Goal: Answer question/provide support

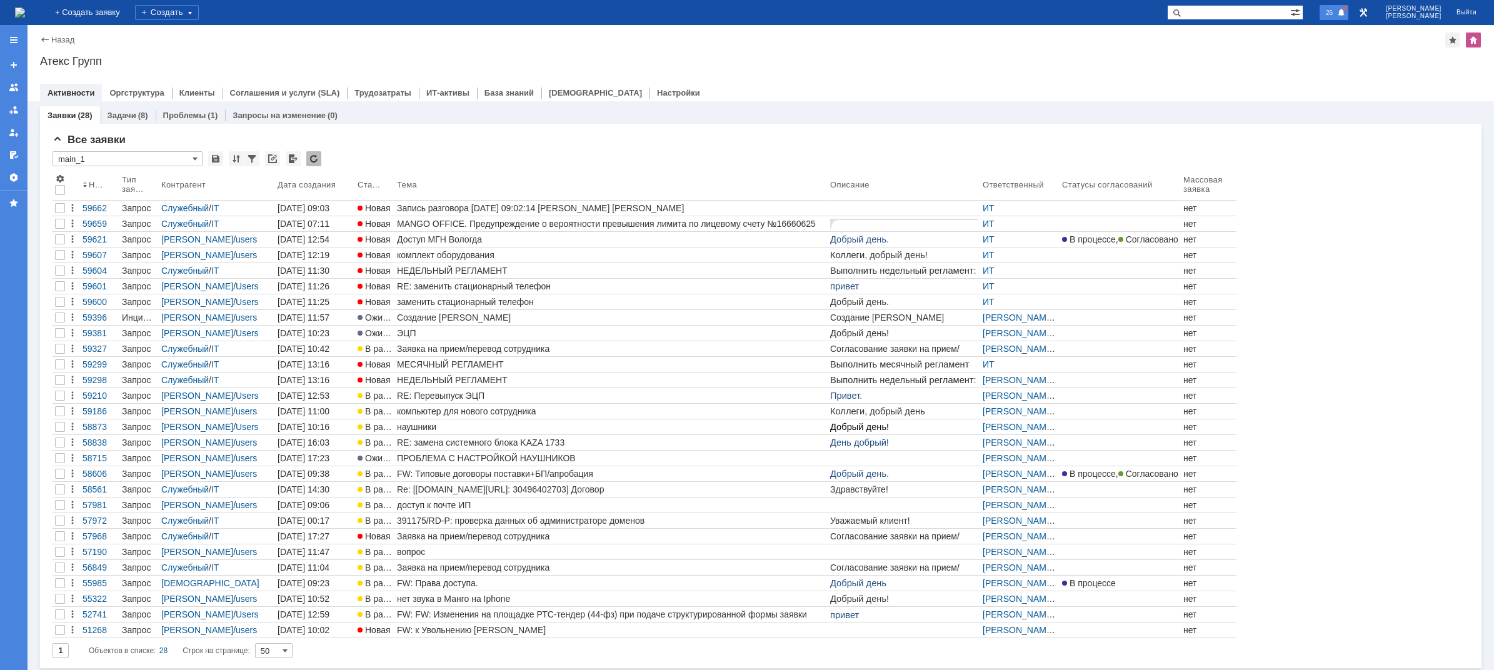
click at [1336, 8] on span "26" at bounding box center [1329, 12] width 14 height 9
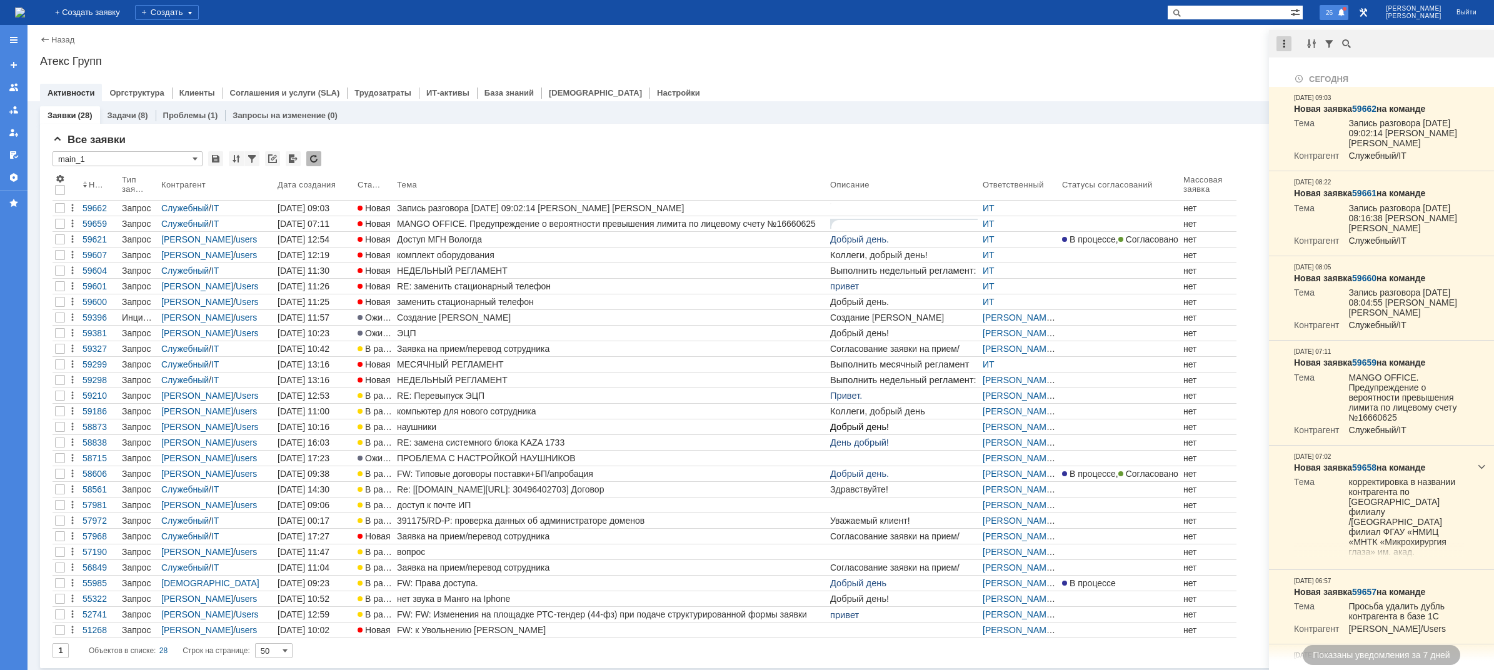
click at [1280, 45] on div at bounding box center [1283, 43] width 15 height 15
click at [1301, 76] on div "Отметить уведомления прочитанными" at bounding box center [1369, 75] width 167 height 9
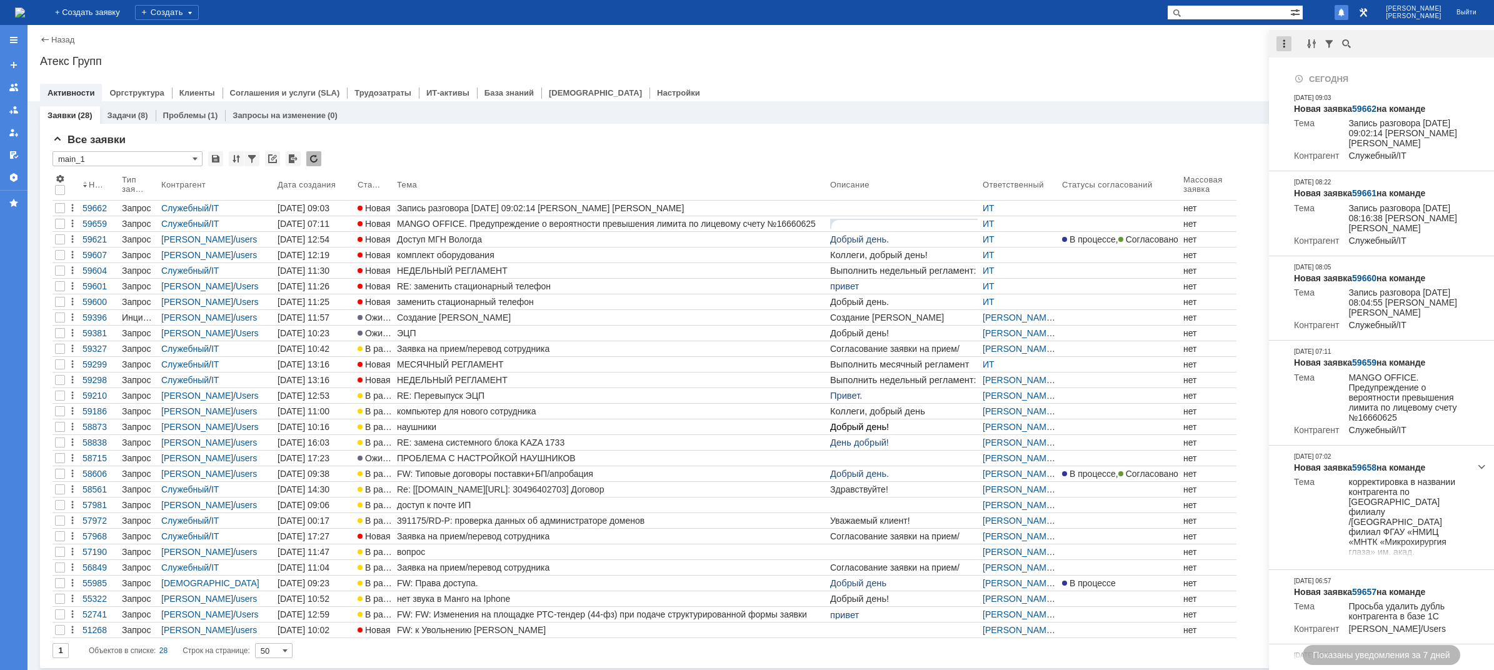
click at [1286, 42] on div at bounding box center [1283, 43] width 15 height 15
click at [1299, 79] on div "Отметить уведомления прочитанными" at bounding box center [1369, 75] width 167 height 9
click at [1252, 77] on div at bounding box center [760, 80] width 1441 height 10
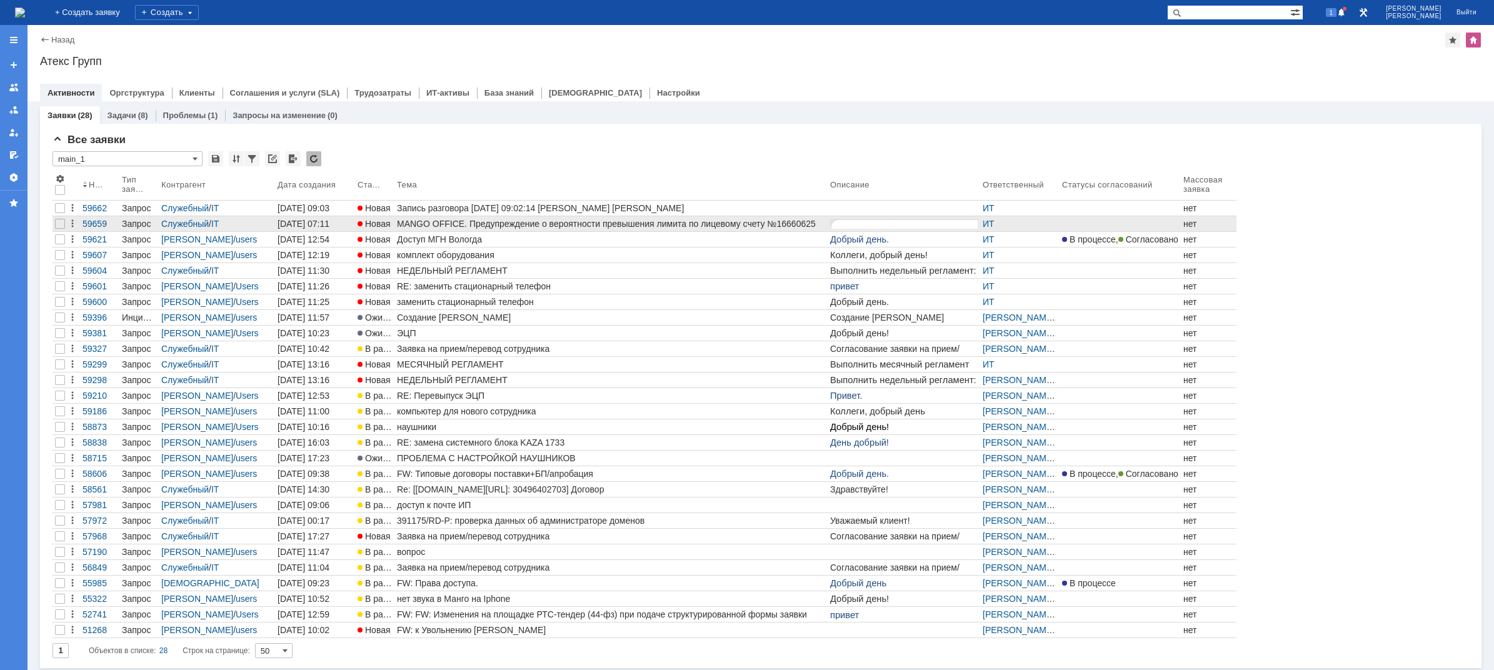
click at [415, 216] on link "MANGO OFFICE. Предупреждение о вероятности превышения лимита по лицевому счету …" at bounding box center [610, 223] width 433 height 15
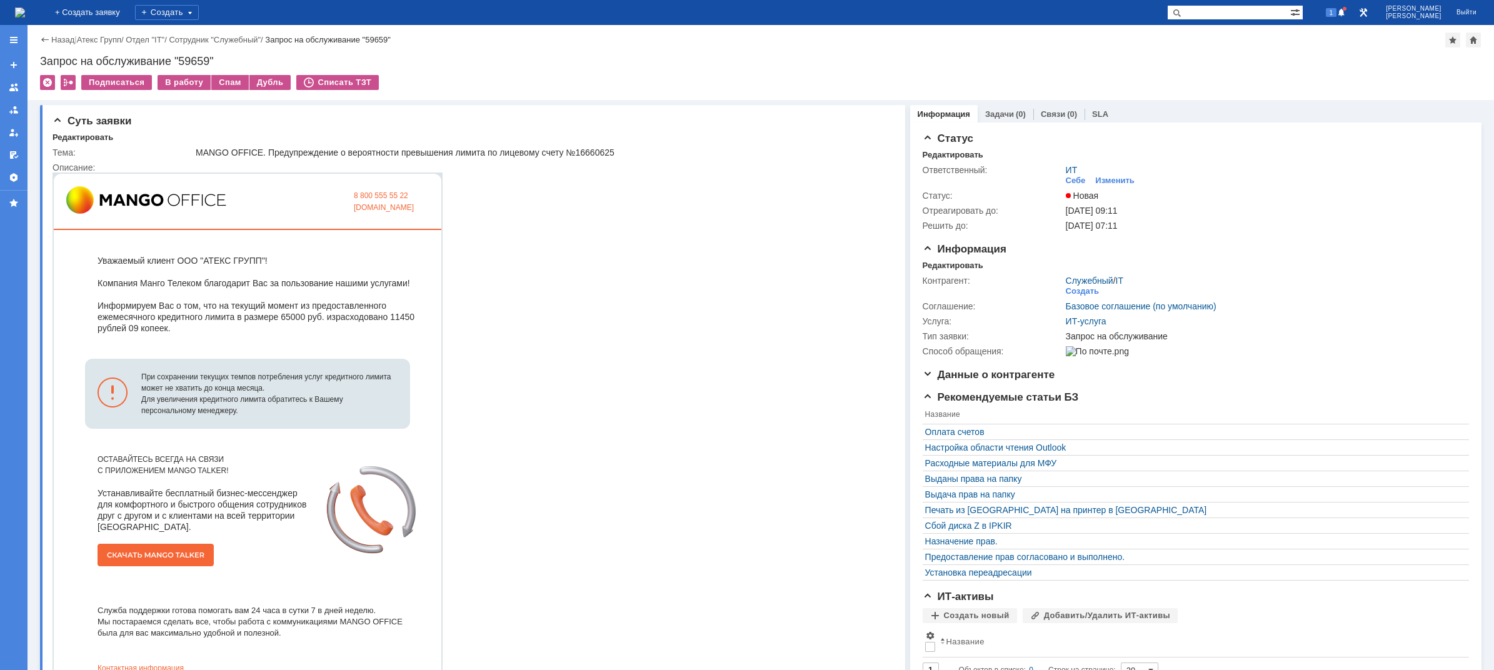
click at [25, 17] on img at bounding box center [20, 12] width 10 height 10
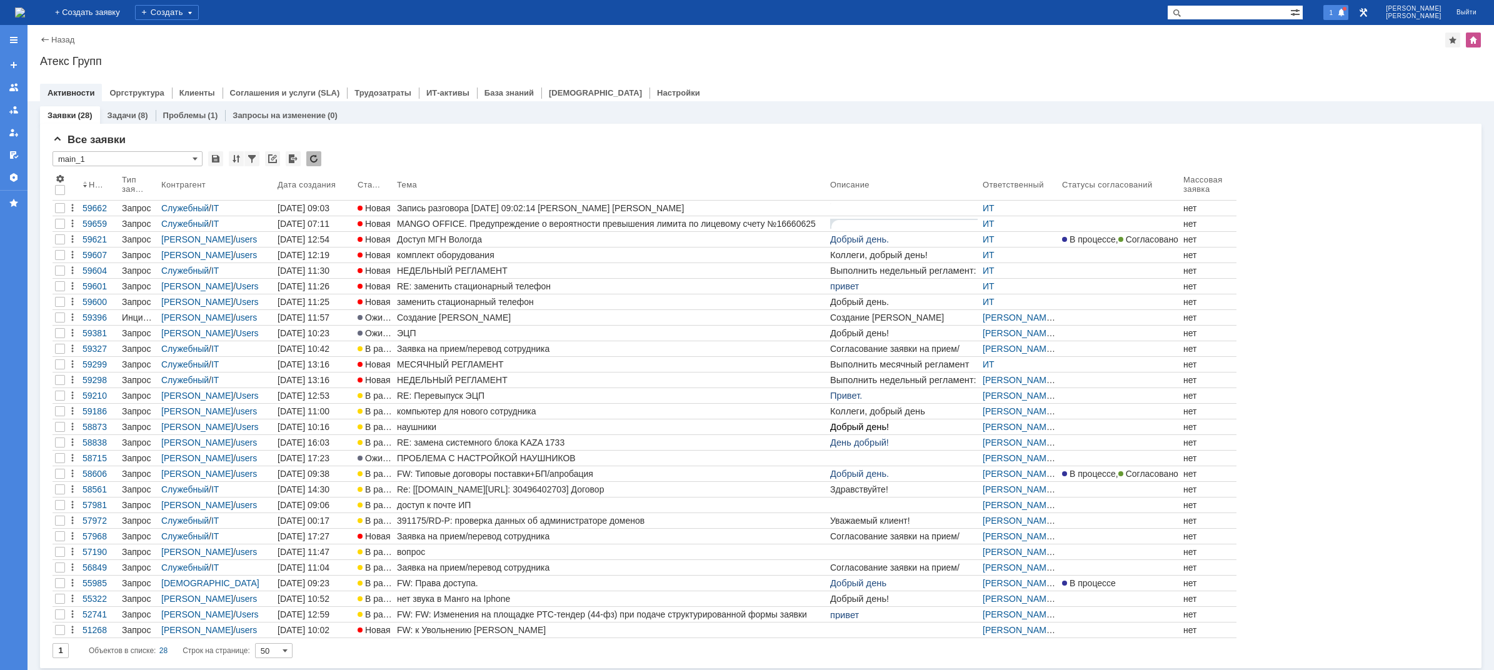
click at [1346, 14] on span at bounding box center [1341, 13] width 9 height 10
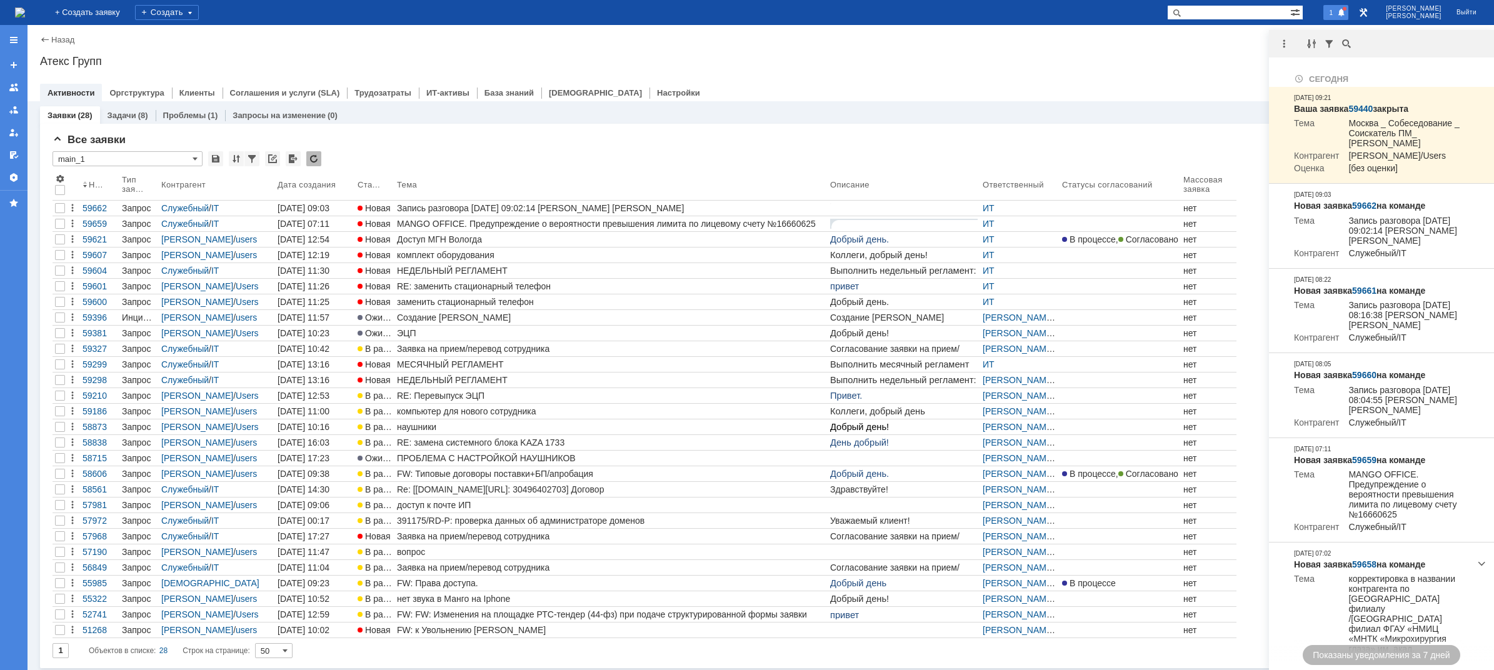
click at [1291, 42] on div at bounding box center [1286, 43] width 35 height 15
click at [1287, 43] on div at bounding box center [1283, 43] width 15 height 15
click at [1314, 76] on div "Отметить уведомления прочитанными" at bounding box center [1369, 75] width 167 height 9
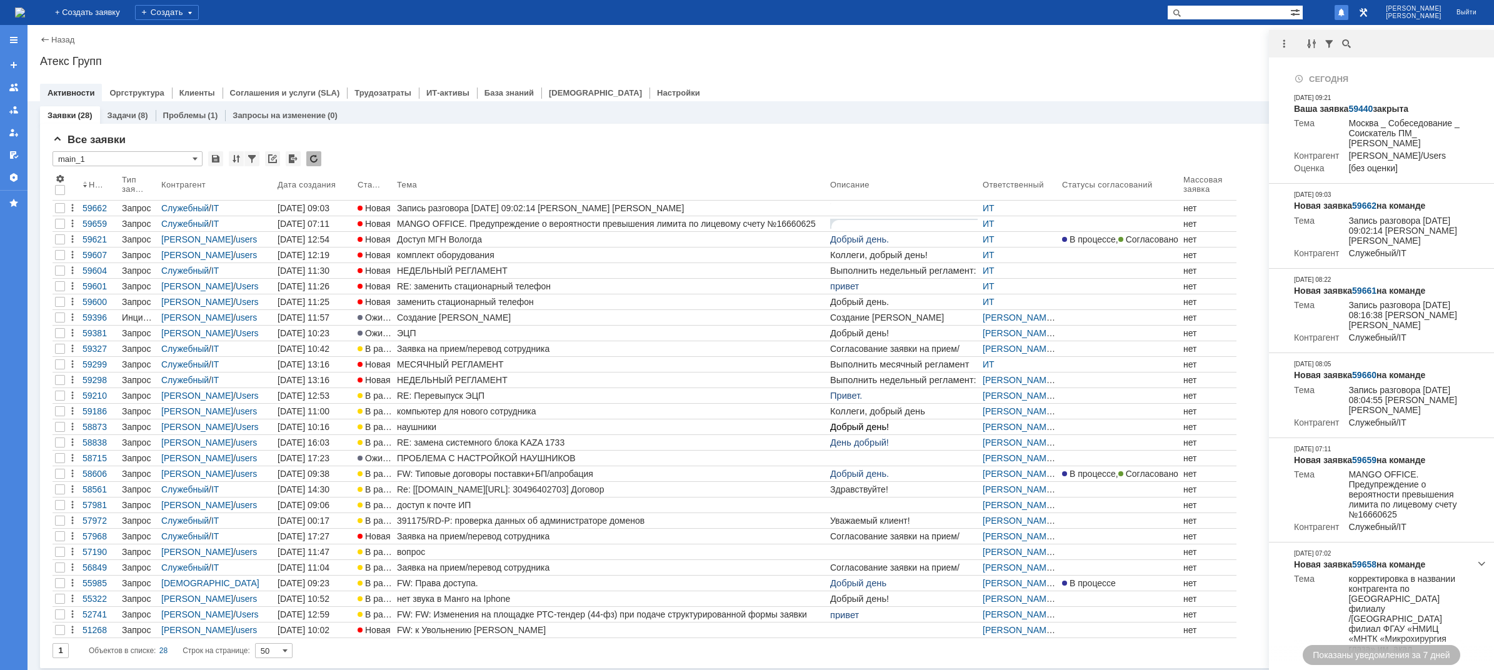
click at [1476, 57] on div "Не найдено. [DATE] Ваша заявка 59440 закрыта Тема Москва _ Собеседование _ Соис…" at bounding box center [1381, 350] width 225 height 640
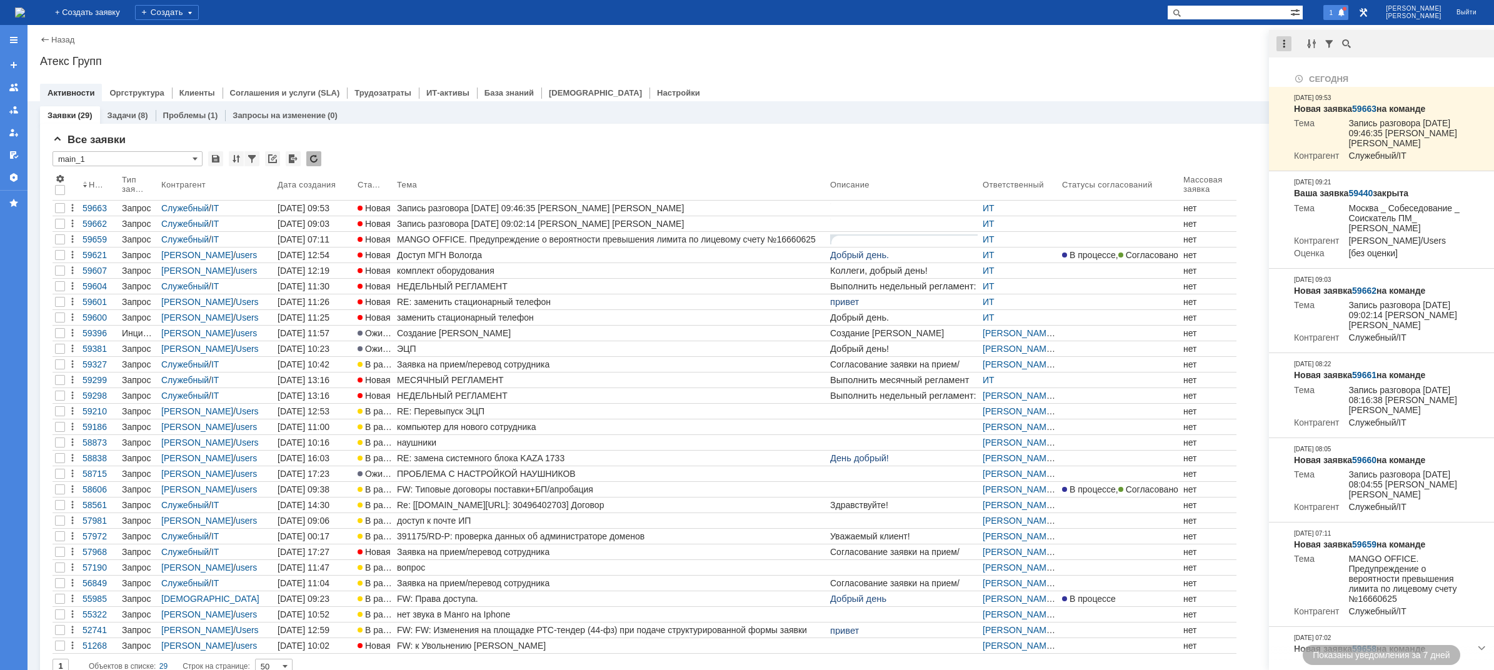
click at [1281, 37] on div at bounding box center [1283, 43] width 15 height 15
click at [1294, 74] on div "Отметить уведомления прочитанными" at bounding box center [1369, 75] width 167 height 9
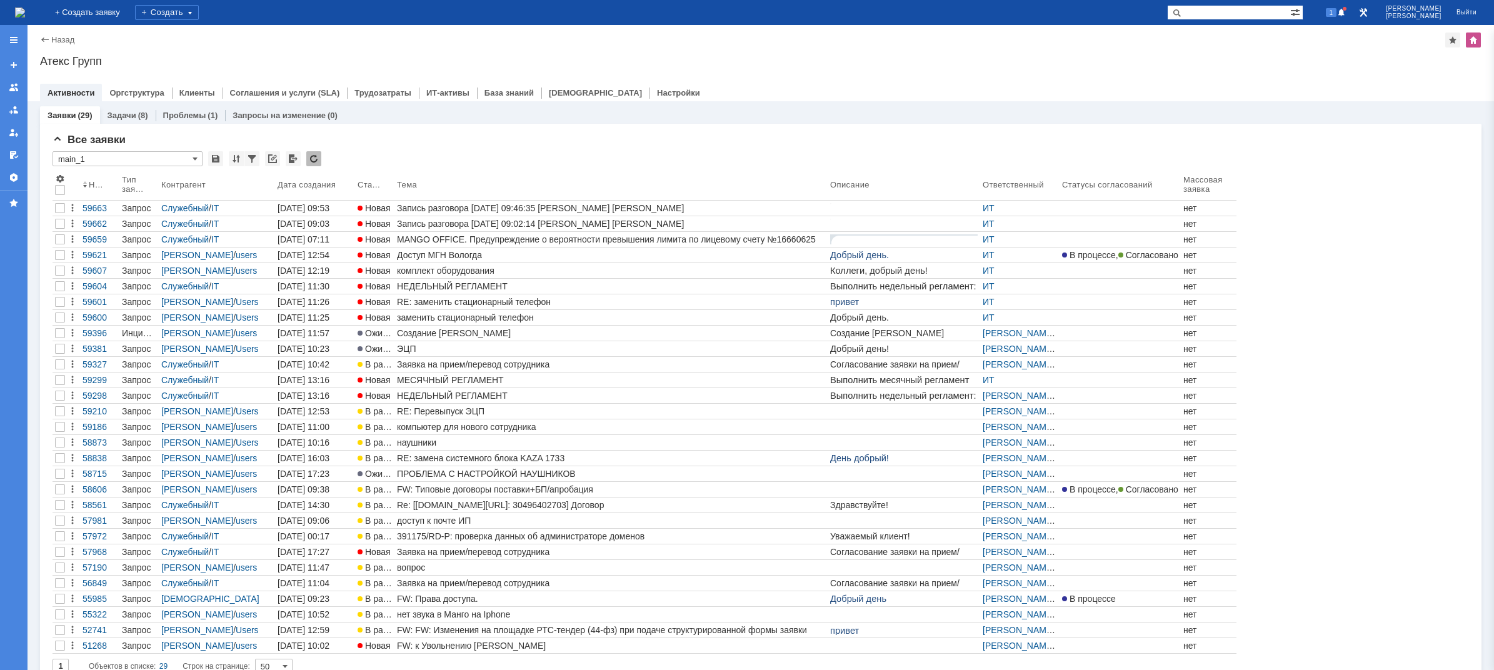
click at [1182, 73] on div "Назад | Атекс Групп Атекс Групп root$101 Активности Оргструктура Клиенты Соглаш…" at bounding box center [760, 63] width 1466 height 76
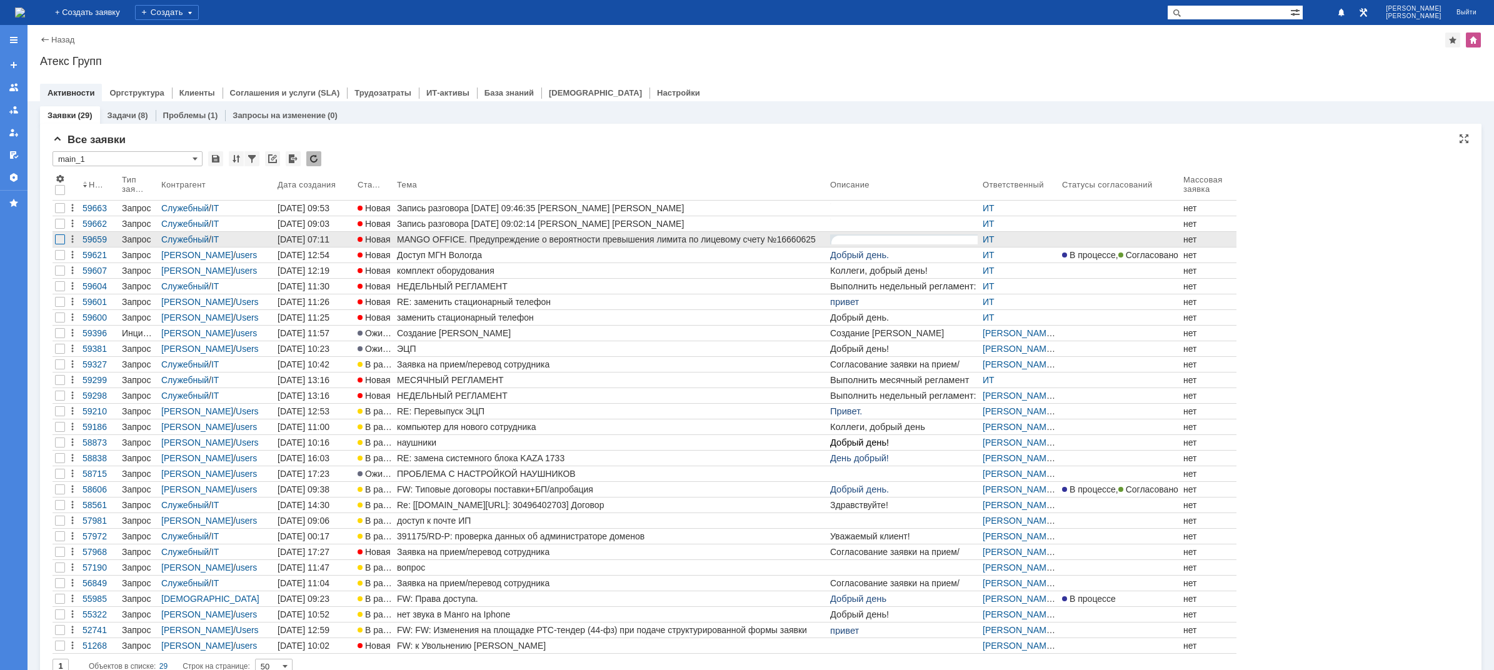
click at [62, 241] on div at bounding box center [60, 239] width 10 height 10
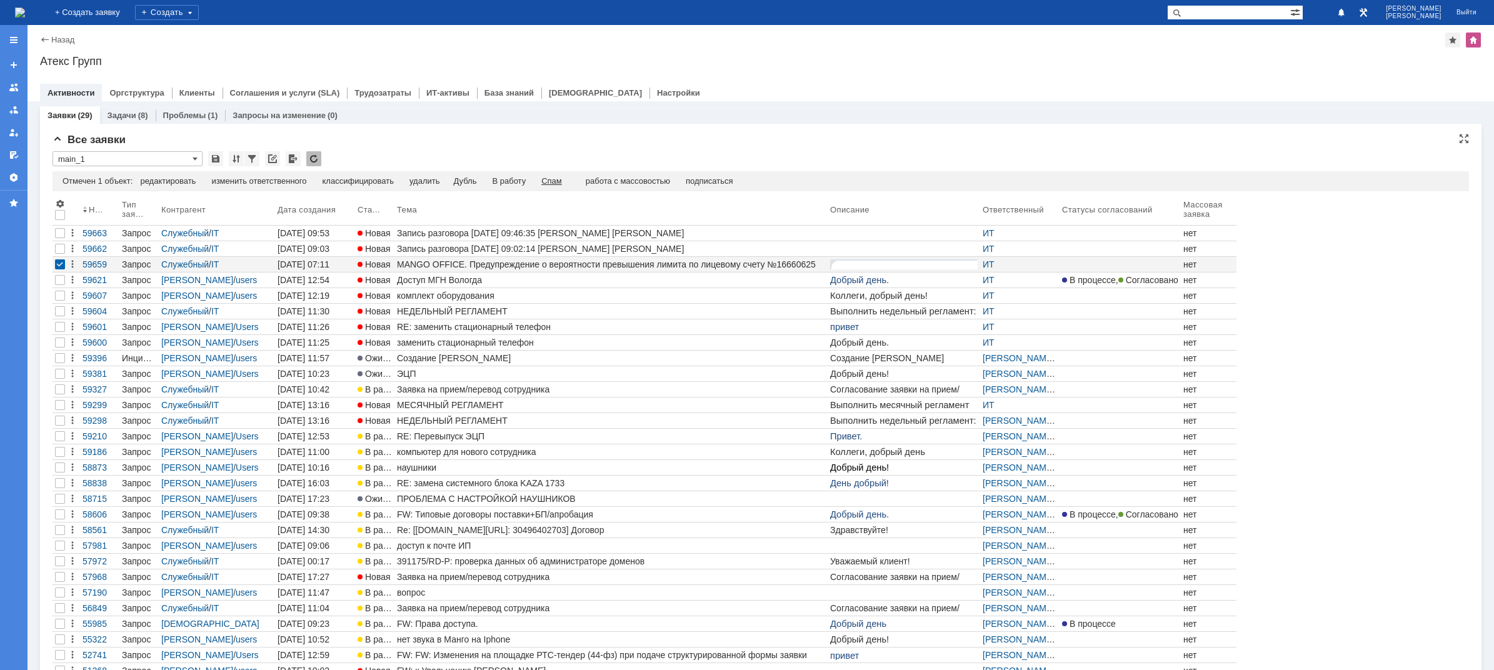
click at [562, 177] on div "Спам" at bounding box center [551, 181] width 21 height 10
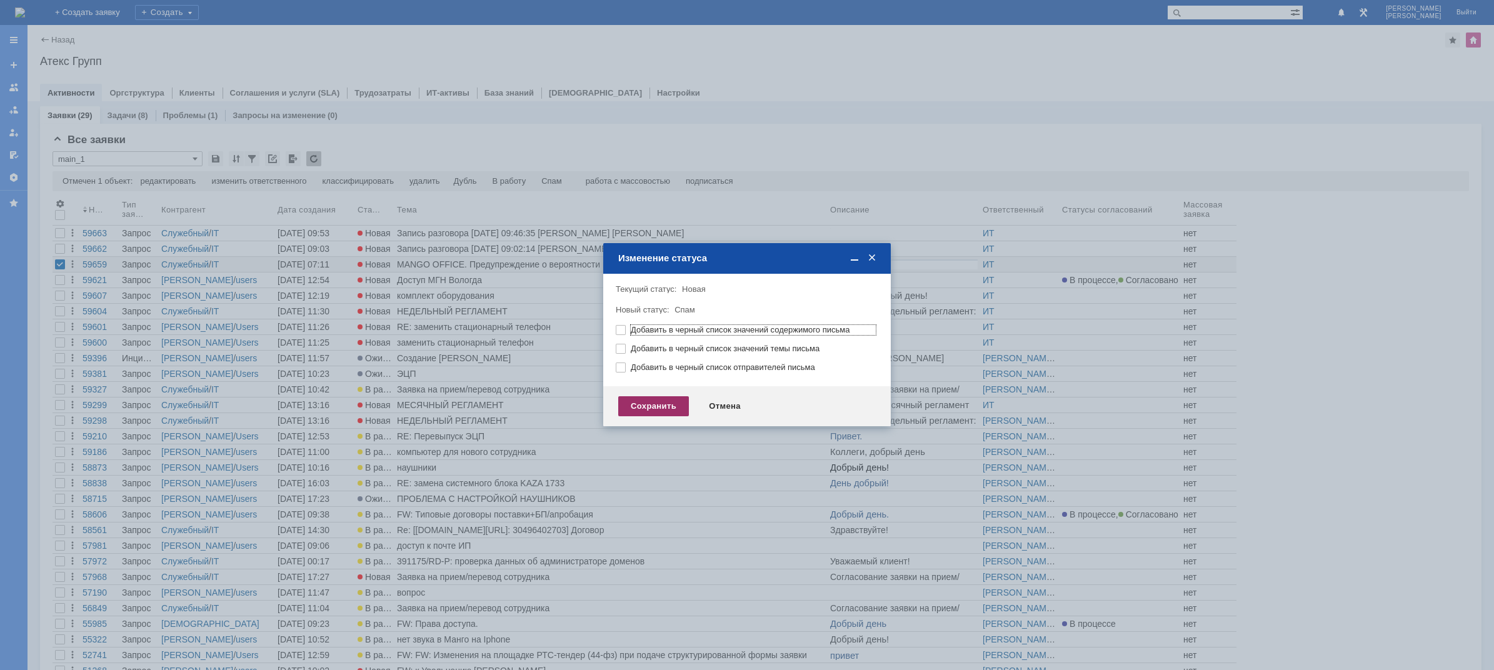
click at [641, 409] on div "Сохранить" at bounding box center [653, 406] width 71 height 20
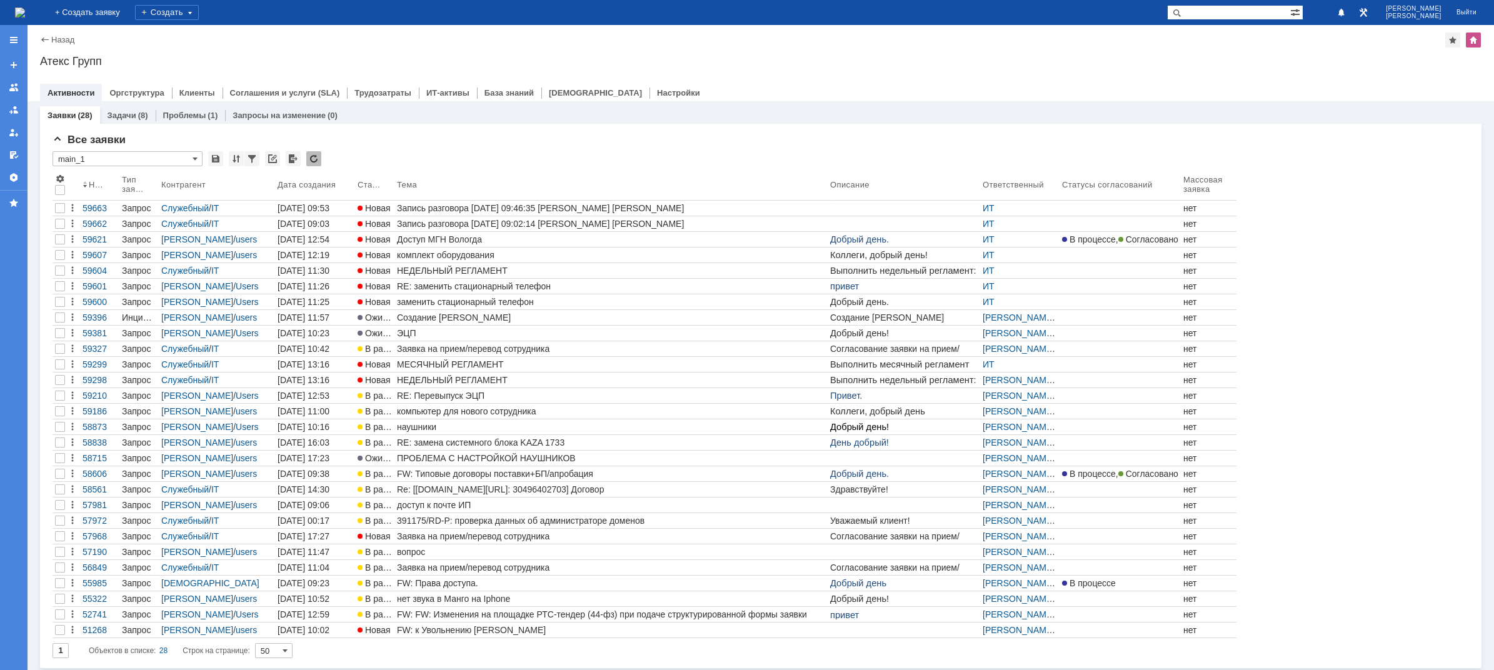
click at [25, 11] on img at bounding box center [20, 12] width 10 height 10
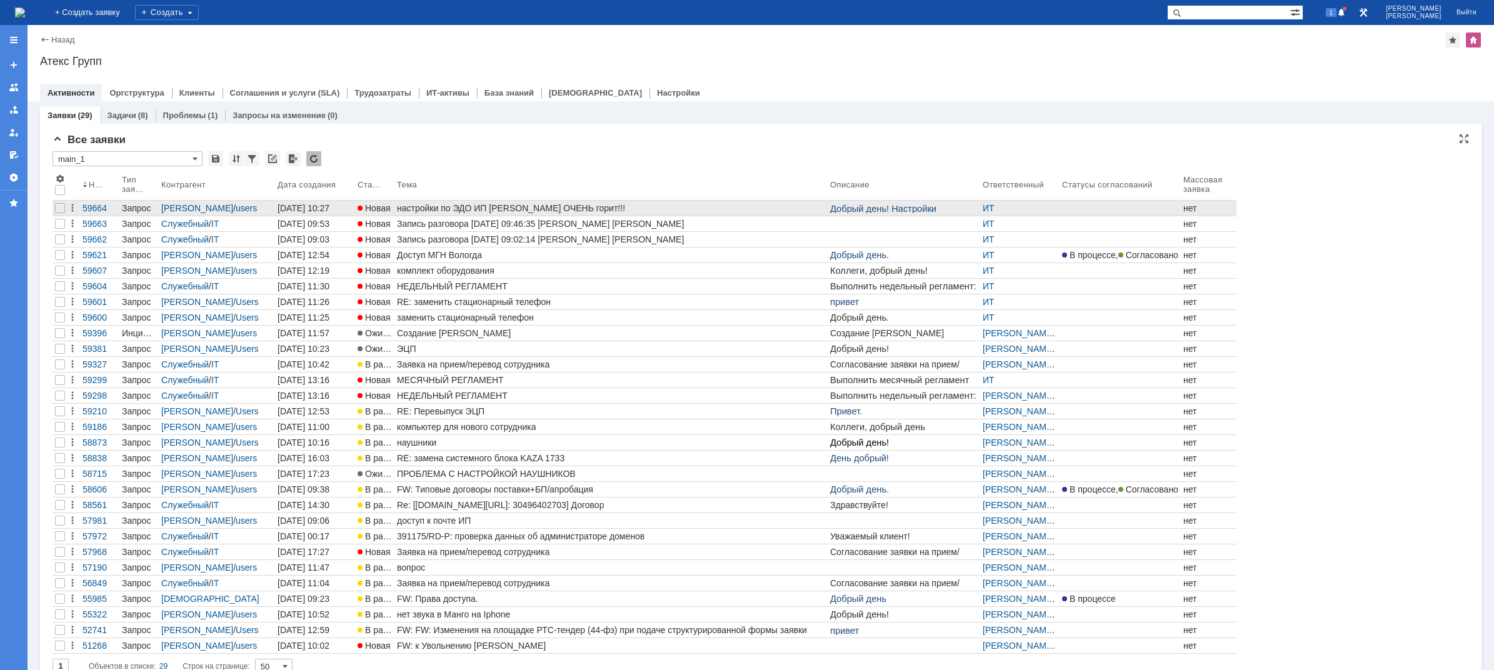
click at [463, 207] on div "настройки по ЭДО ИП [PERSON_NAME] ОЧЕНЬ горит!!!" at bounding box center [611, 208] width 428 height 10
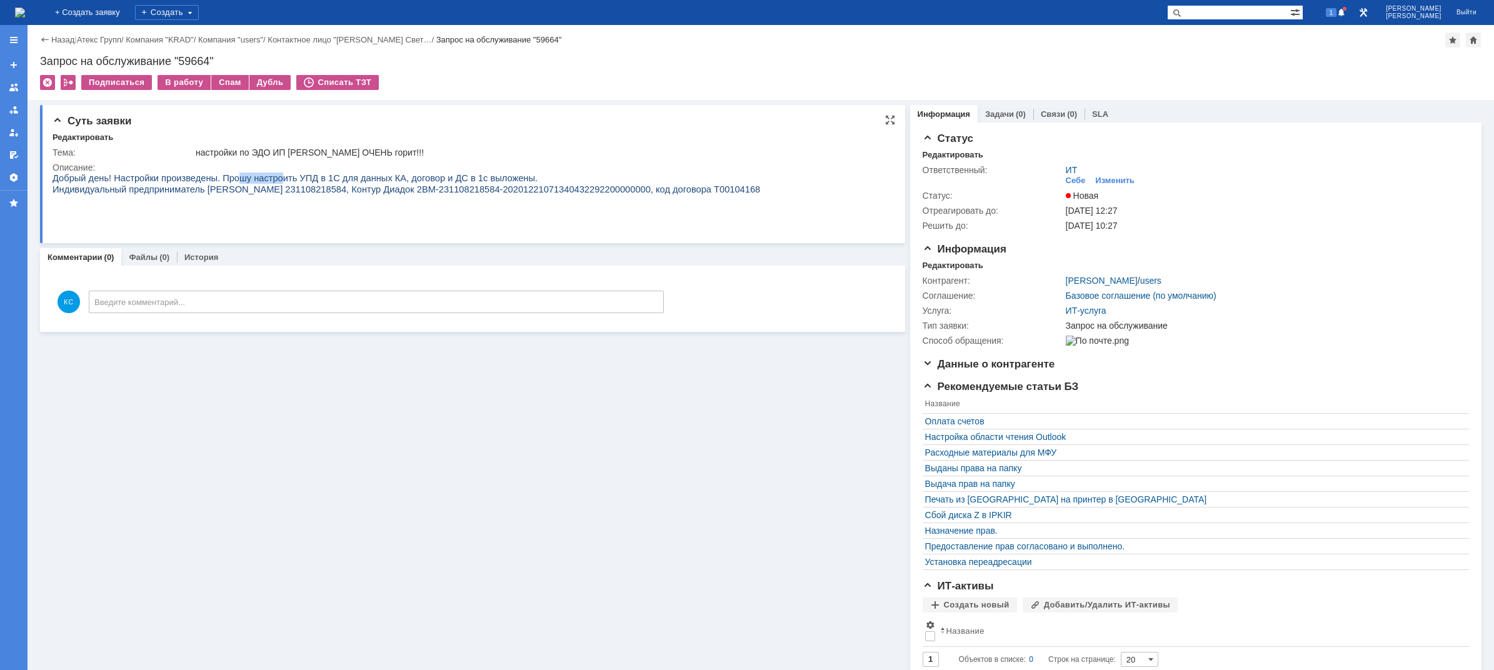
drag, startPoint x: 224, startPoint y: 181, endPoint x: 291, endPoint y: 181, distance: 67.5
click at [274, 181] on span "Добрый день! Настройки произведены. Прошу настроить УПД в 1С для данных КА, дог…" at bounding box center [294, 178] width 485 height 10
click at [306, 181] on span "Добрый день! Настройки произведены. Прошу настроить УПД в 1С для данных КА, дог…" at bounding box center [294, 178] width 485 height 10
drag, startPoint x: 319, startPoint y: 183, endPoint x: 384, endPoint y: 182, distance: 65.0
click at [384, 182] on span "Добрый день! Настройки произведены. Прошу настроить УПД в 1С для данных КА, дог…" at bounding box center [294, 178] width 485 height 10
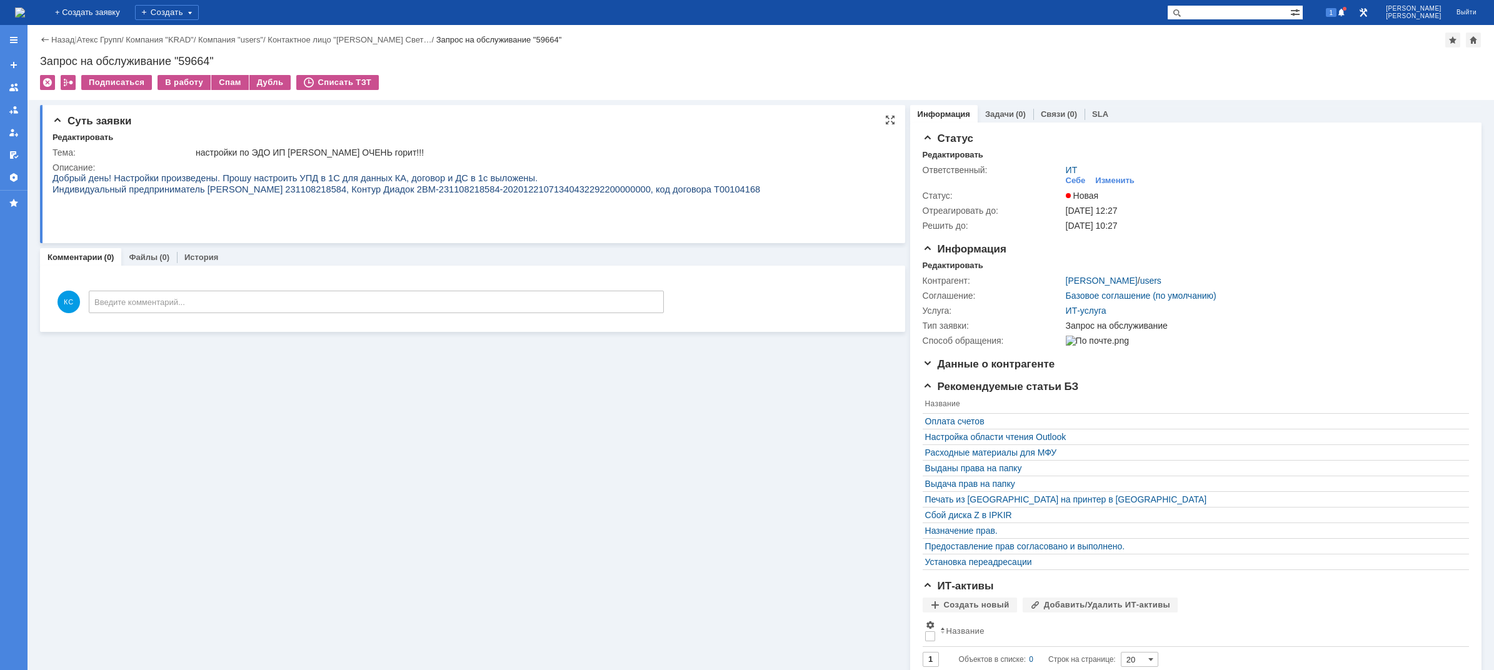
click at [392, 181] on span "Добрый день! Настройки произведены. Прошу настроить УПД в 1С для данных КА, дог…" at bounding box center [294, 178] width 485 height 10
drag, startPoint x: 399, startPoint y: 180, endPoint x: 431, endPoint y: 180, distance: 31.2
click at [431, 180] on span "Добрый день! Настройки произведены. Прошу настроить УПД в 1С для данных КА, дог…" at bounding box center [294, 178] width 485 height 10
click at [452, 177] on span "Добрый день! Настройки произведены. Прошу настроить УПД в 1С для данных КА, дог…" at bounding box center [294, 178] width 485 height 10
click at [1110, 181] on div "Изменить" at bounding box center [1114, 181] width 39 height 10
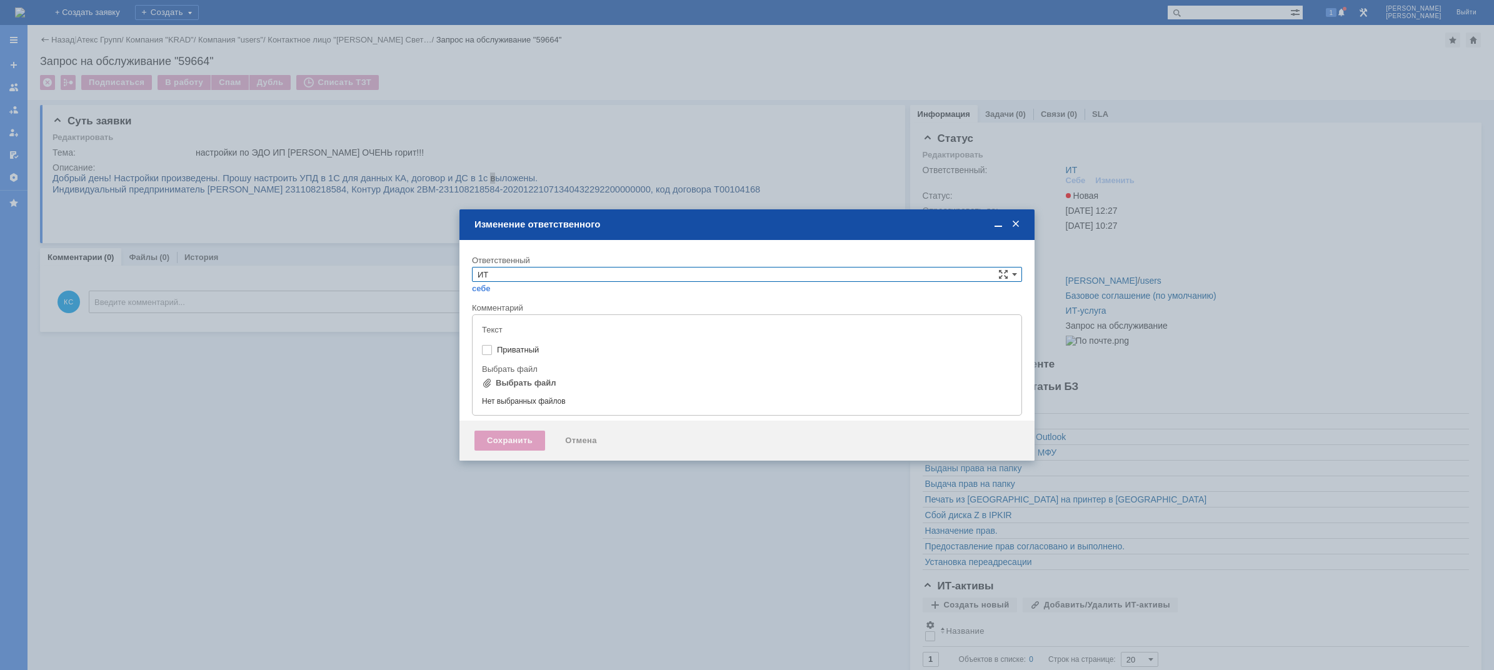
type input "[не указано]"
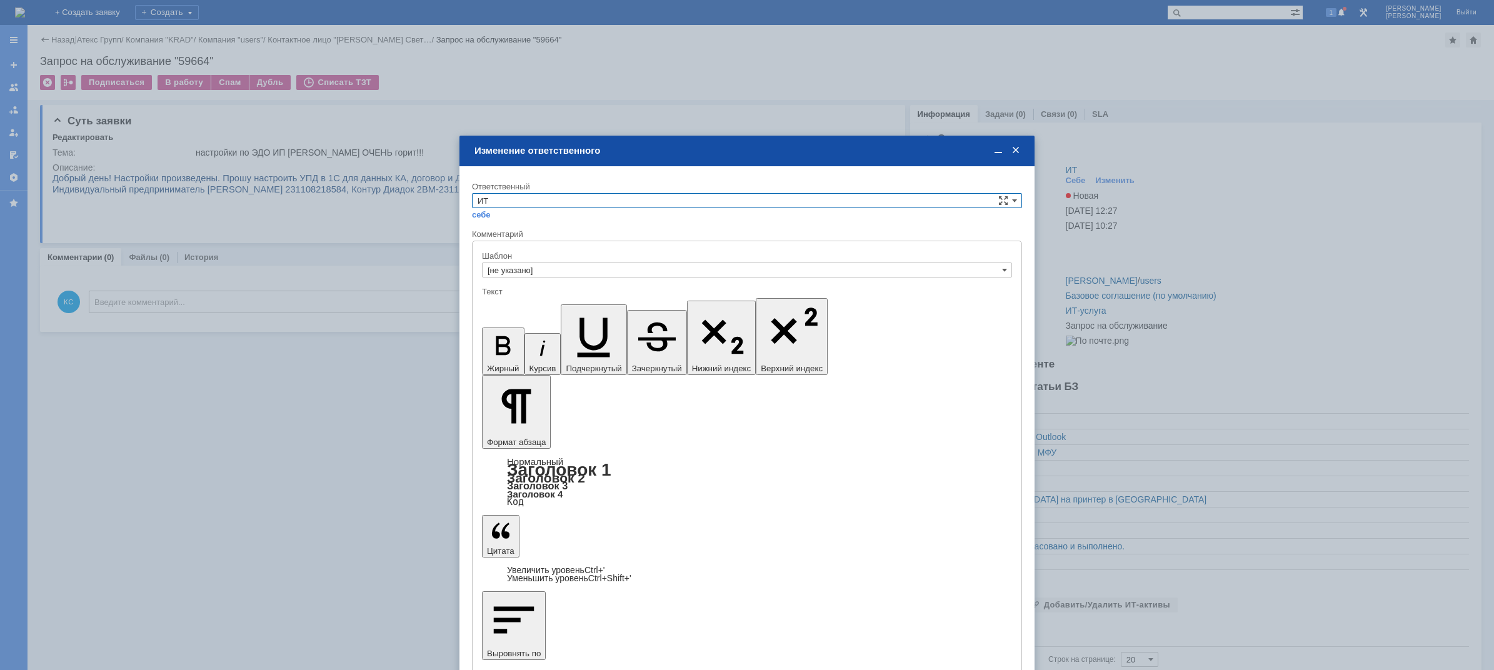
click at [558, 202] on input "ИТ" at bounding box center [747, 200] width 550 height 15
click at [527, 302] on span "АСУ" at bounding box center [746, 304] width 539 height 10
type input "АСУ"
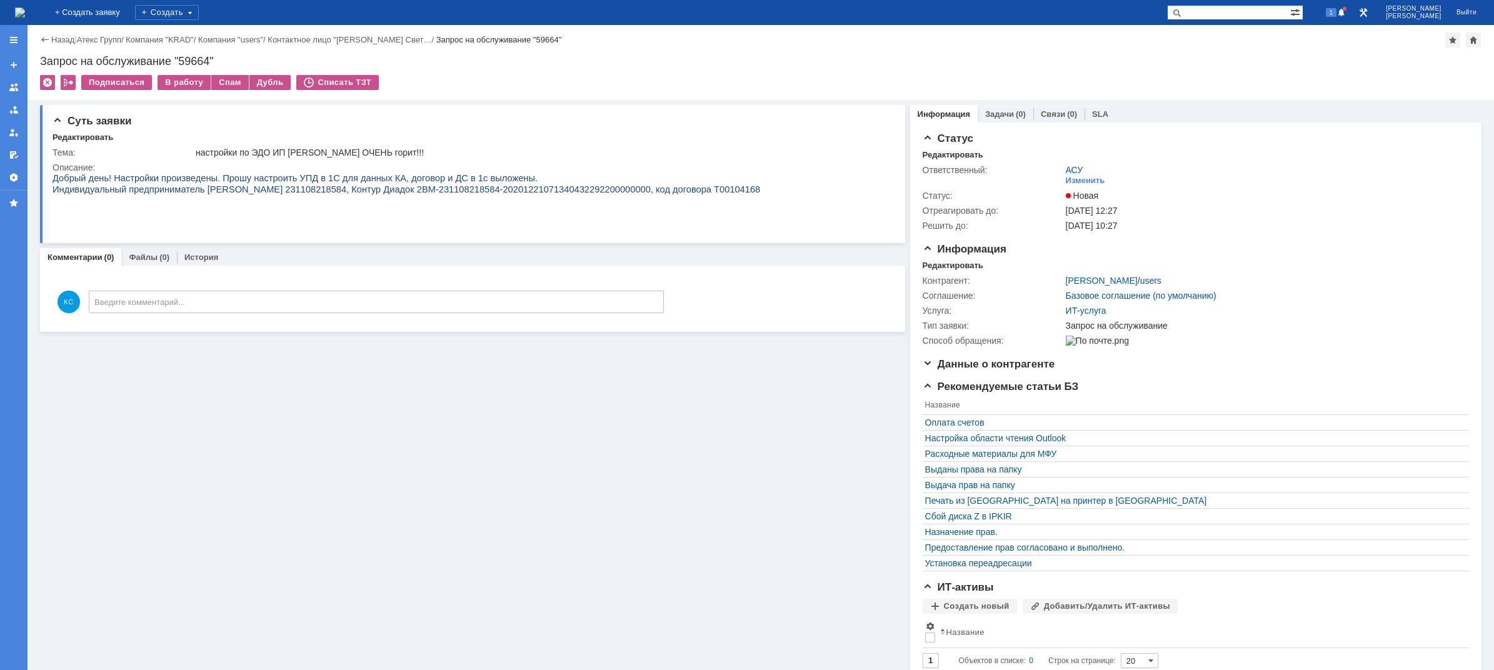
click at [25, 11] on img at bounding box center [20, 12] width 10 height 10
